Goal: Task Accomplishment & Management: Use online tool/utility

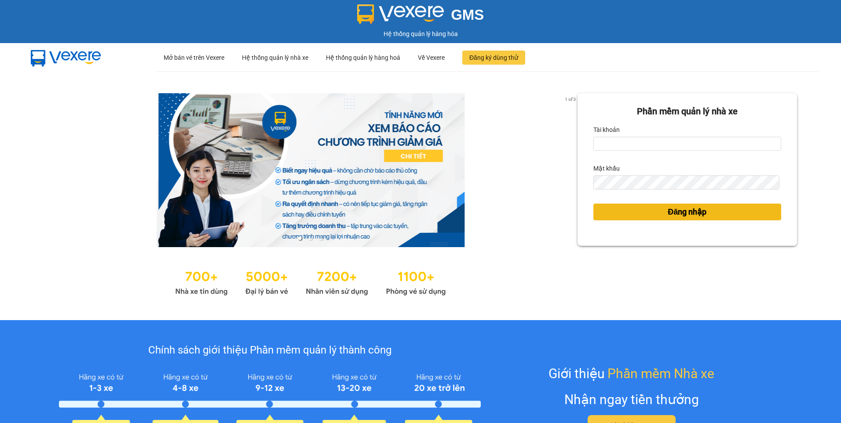
type input "nguyenpdp.ducdat"
click at [742, 217] on button "Đăng nhập" at bounding box center [688, 212] width 188 height 17
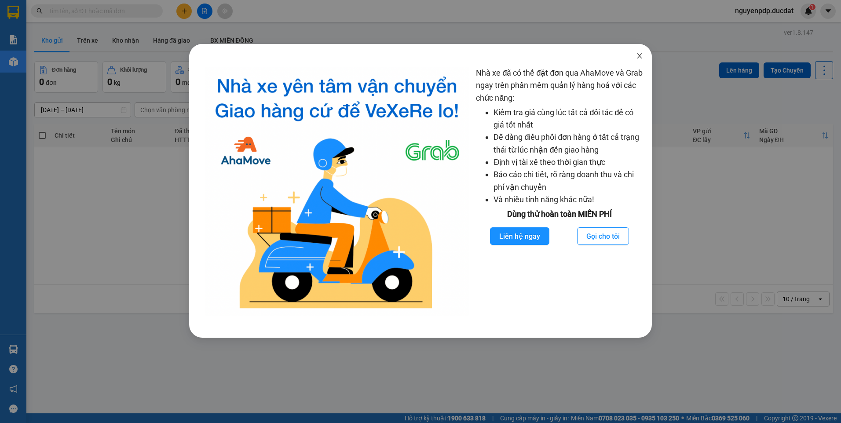
click at [644, 52] on span "Close" at bounding box center [640, 56] width 25 height 25
